Goal: Check status: Check status

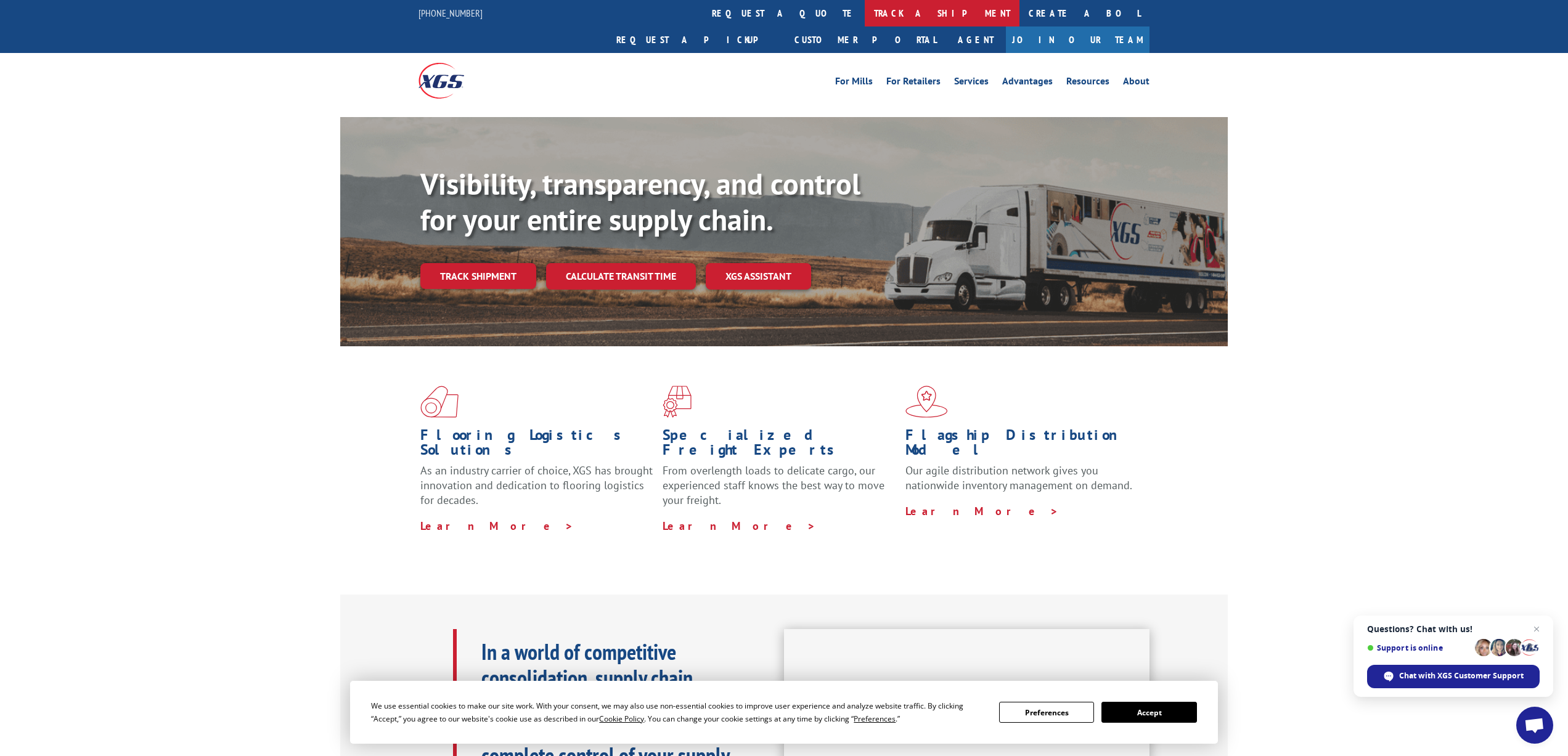
click at [865, 6] on link "track a shipment" at bounding box center [942, 13] width 155 height 27
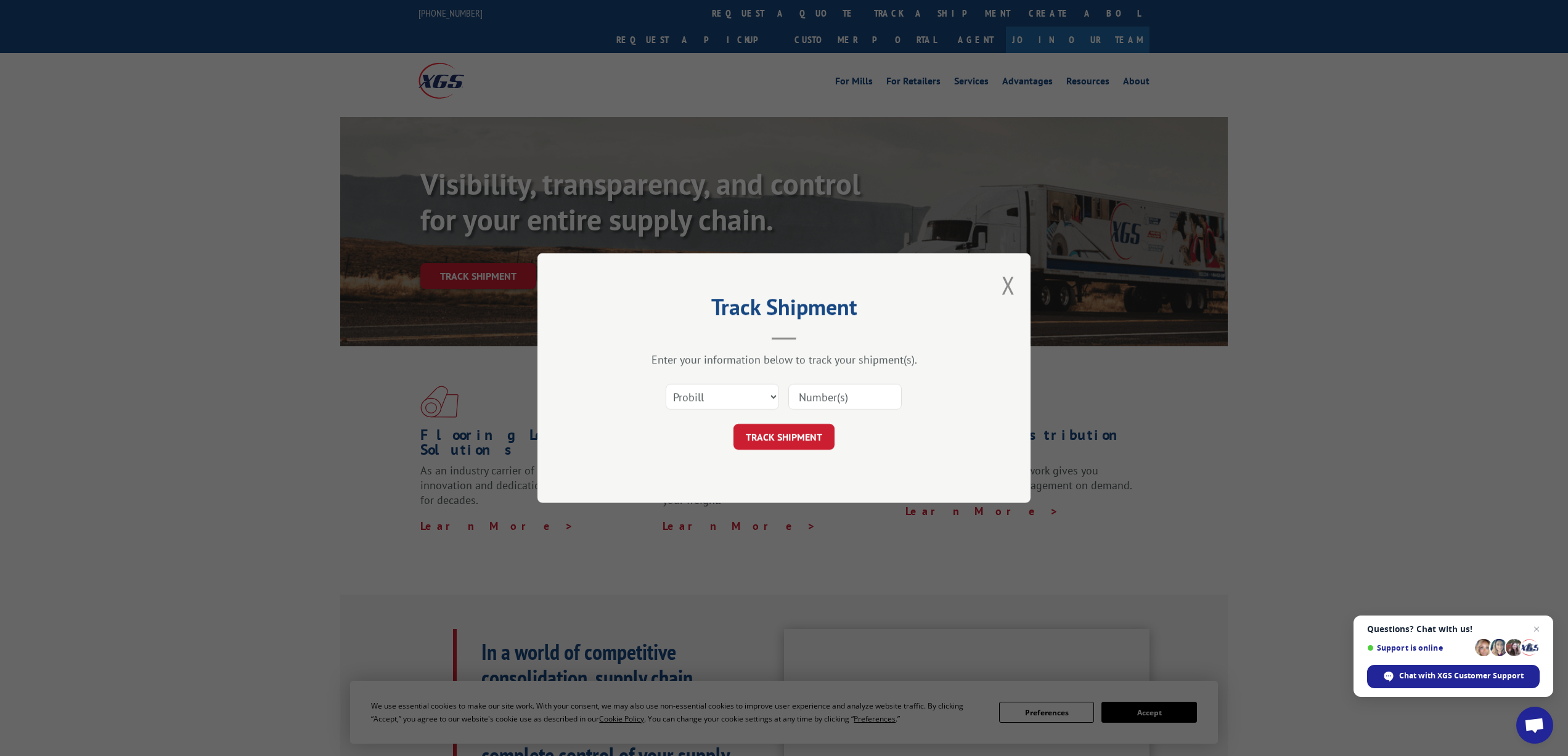
click at [810, 400] on input at bounding box center [844, 397] width 113 height 26
paste input "17688006"
type input "17688006"
click at [798, 431] on button "TRACK SHIPMENT" at bounding box center [784, 437] width 101 height 26
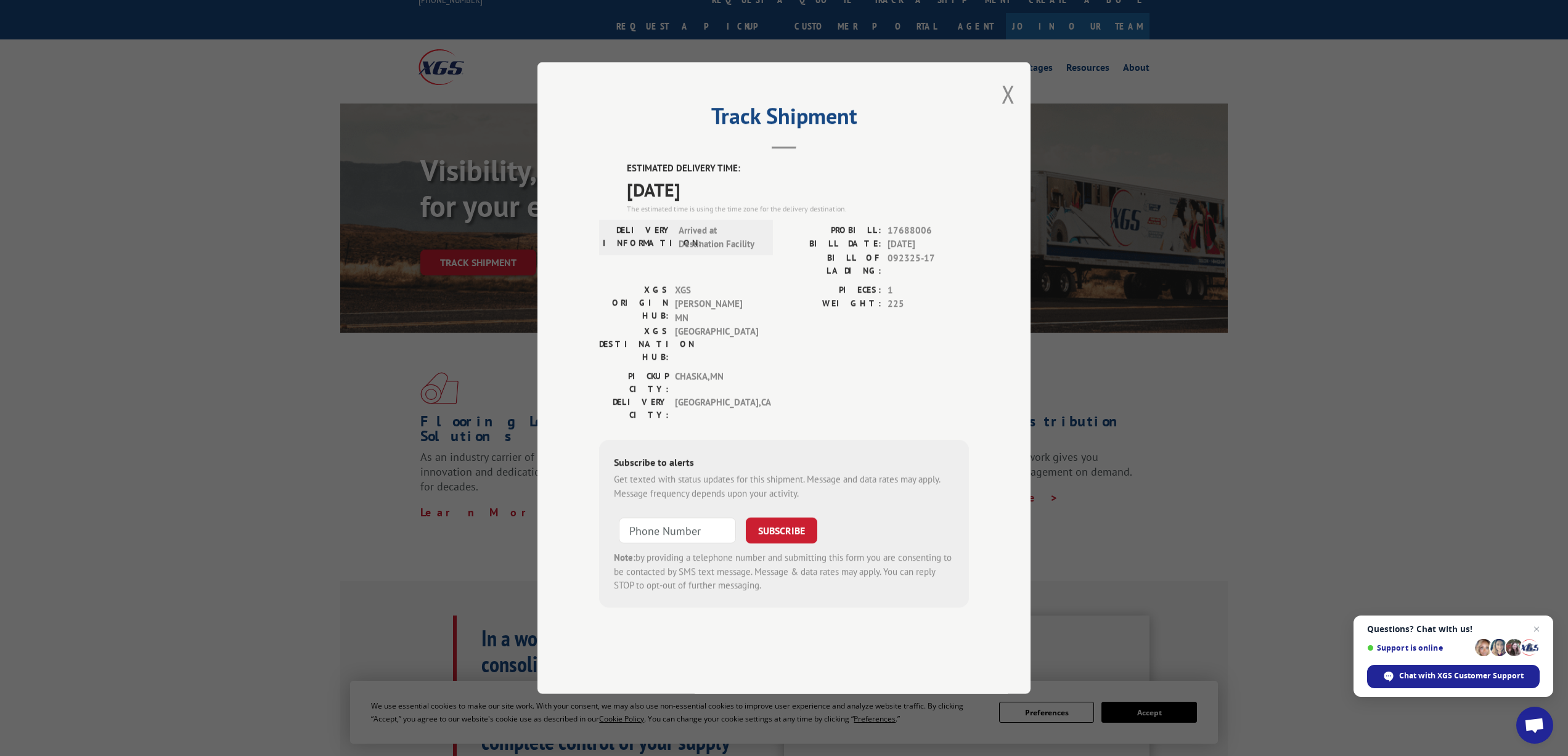
scroll to position [15, 0]
drag, startPoint x: 692, startPoint y: 269, endPoint x: 695, endPoint y: 289, distance: 20.2
click at [695, 251] on span "Arrived at Destination Facility" at bounding box center [721, 237] width 83 height 28
click at [718, 251] on span "Arrived at Destination Facility" at bounding box center [721, 237] width 83 height 28
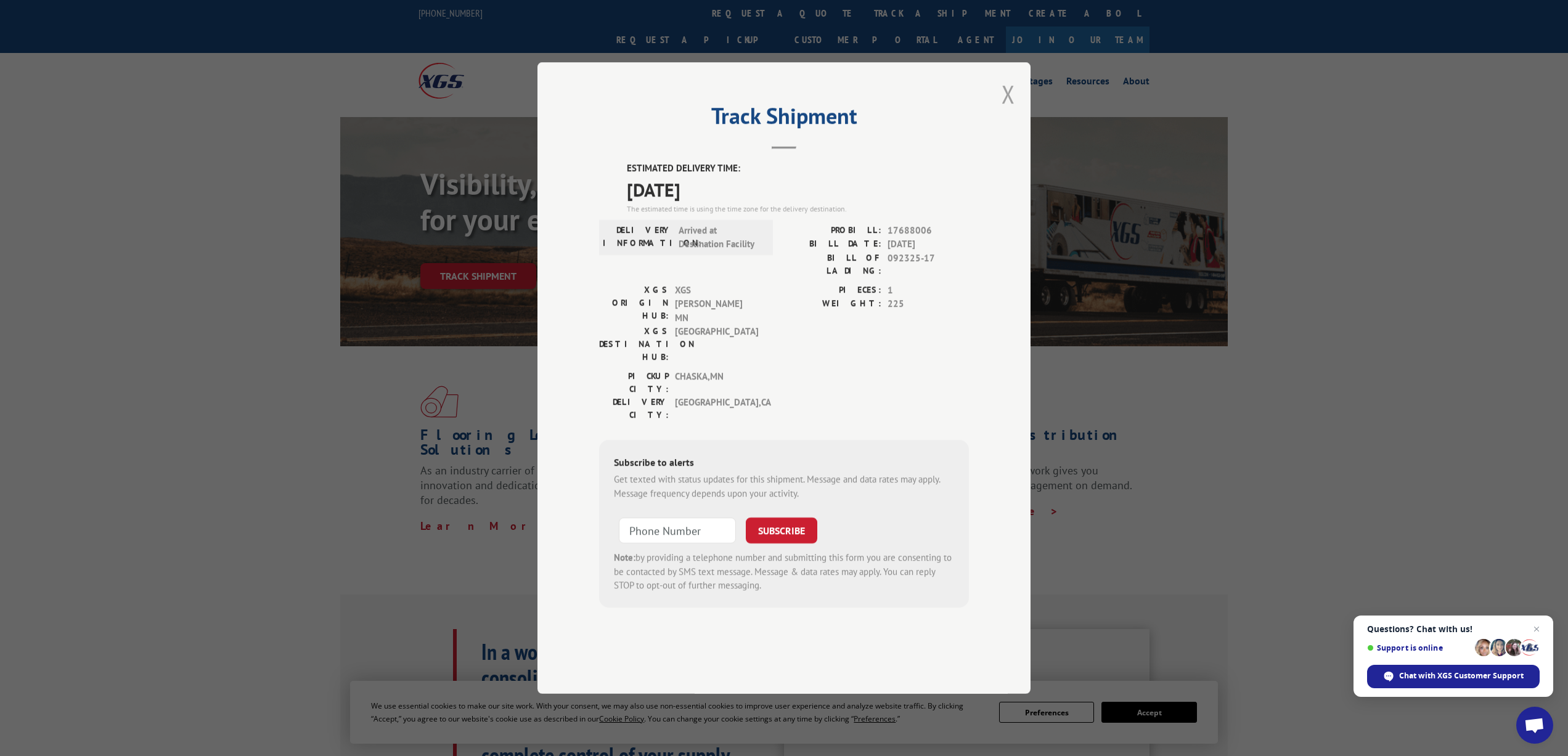
click at [1010, 110] on button "Close modal" at bounding box center [1008, 93] width 14 height 33
